Goal: Task Accomplishment & Management: Manage account settings

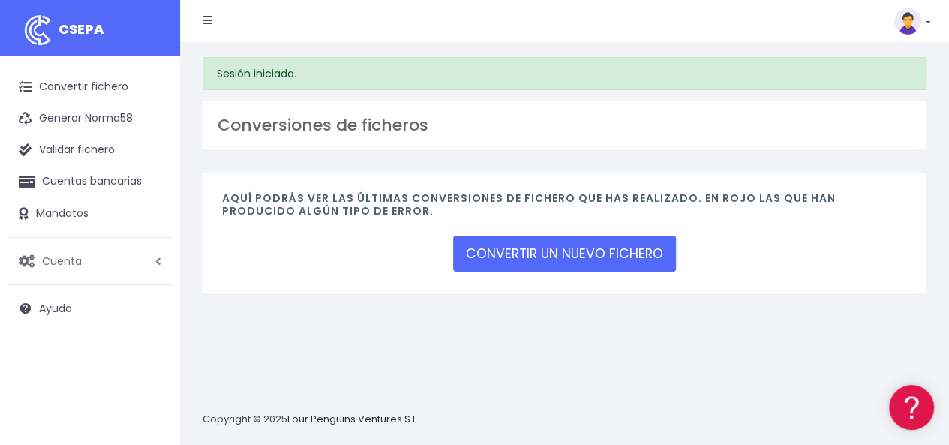
click at [72, 266] on span "Cuenta" at bounding box center [62, 260] width 40 height 15
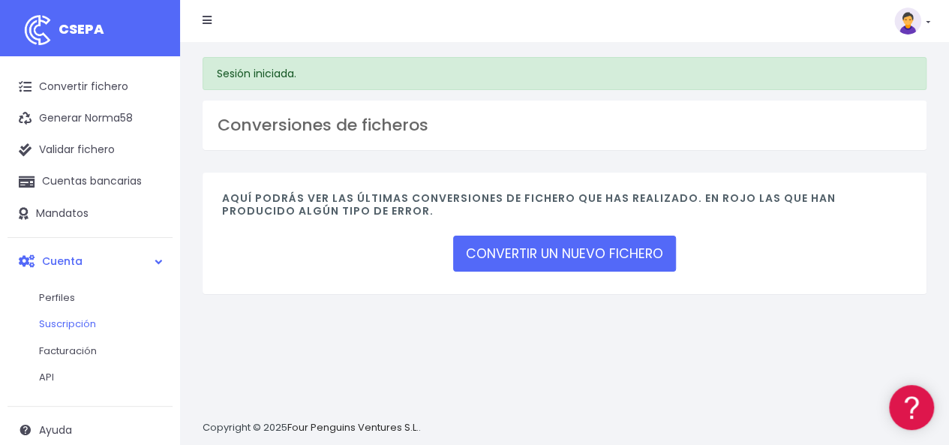
click at [77, 325] on link "Suscripción" at bounding box center [98, 324] width 149 height 27
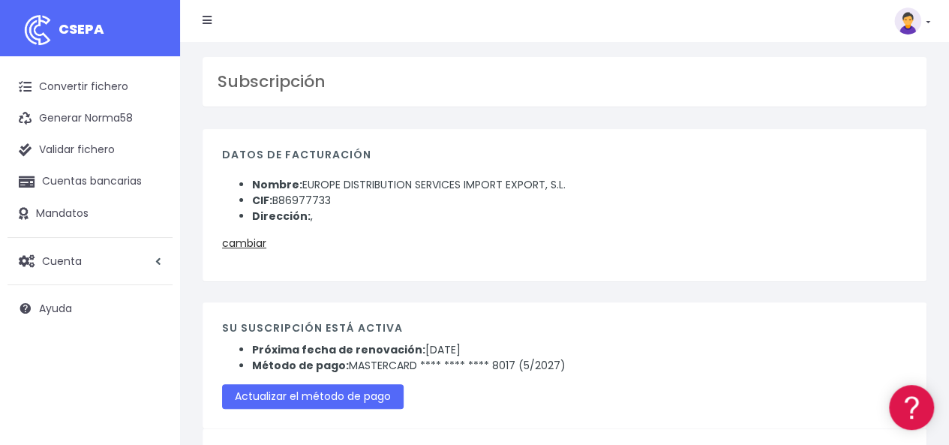
click at [926, 27] on link at bounding box center [912, 21] width 36 height 27
click at [852, 209] on link "Salir" at bounding box center [878, 208] width 104 height 28
